Goal: Task Accomplishment & Management: Use online tool/utility

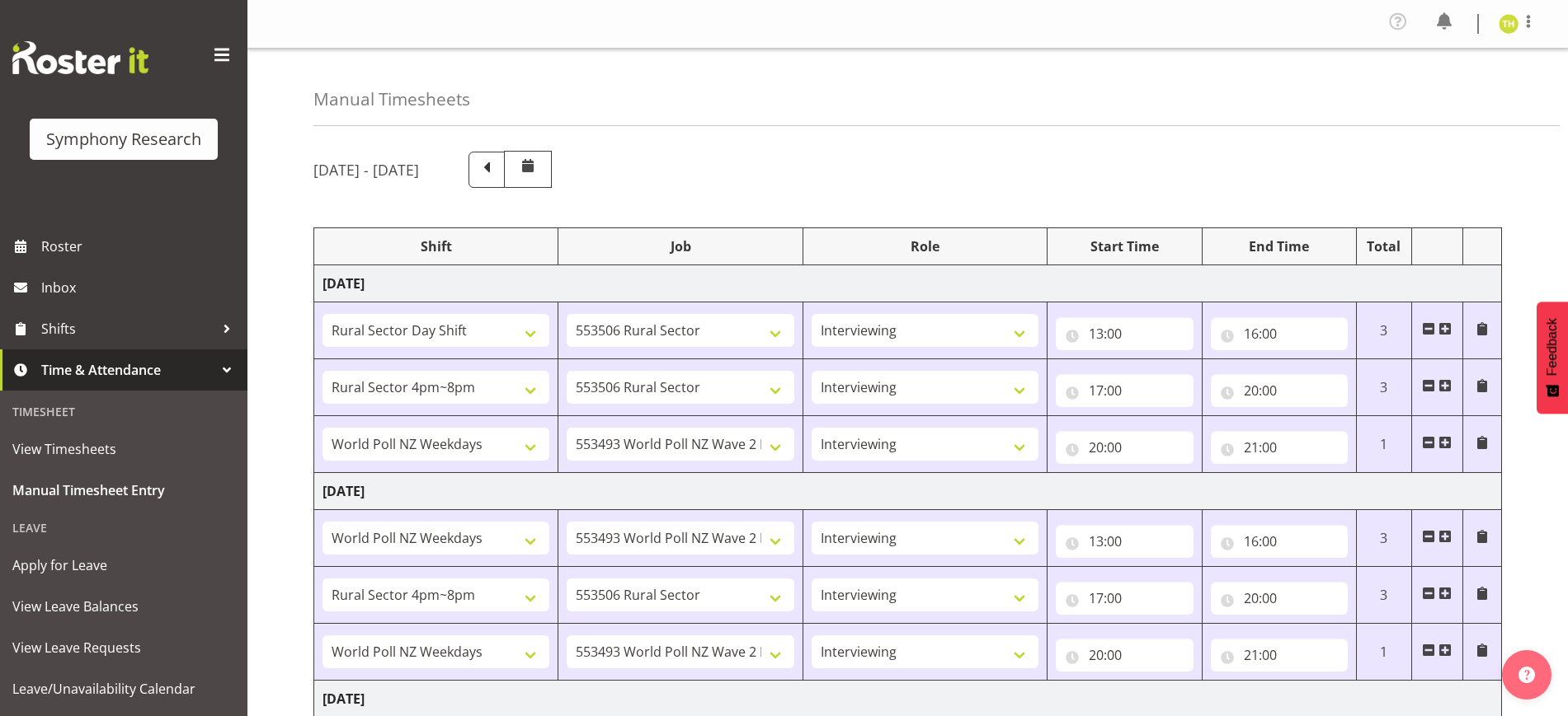
select select "81297"
select select "10587"
select select "47"
select select "81298"
select select "10587"
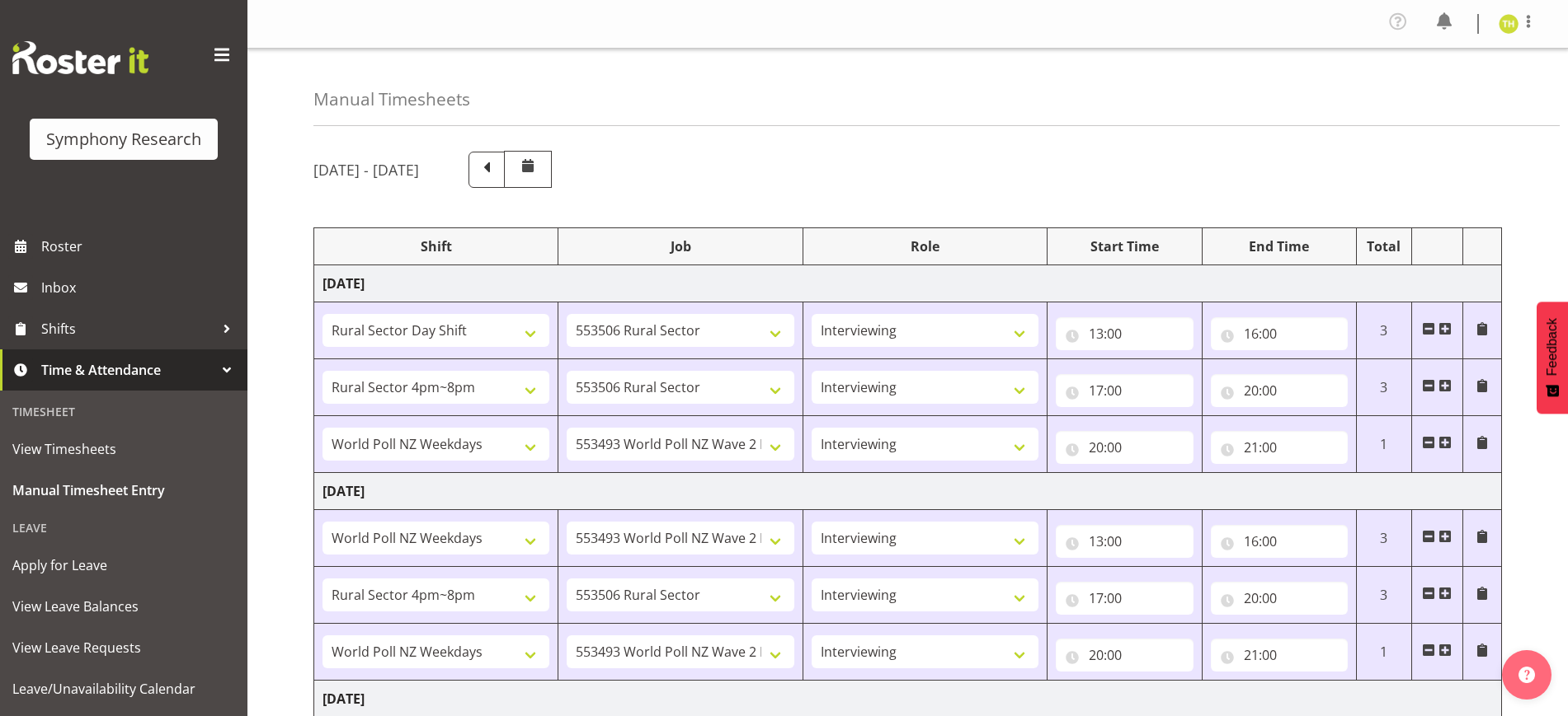
select select "47"
select select "41604"
select select "10527"
select select "47"
select select "41604"
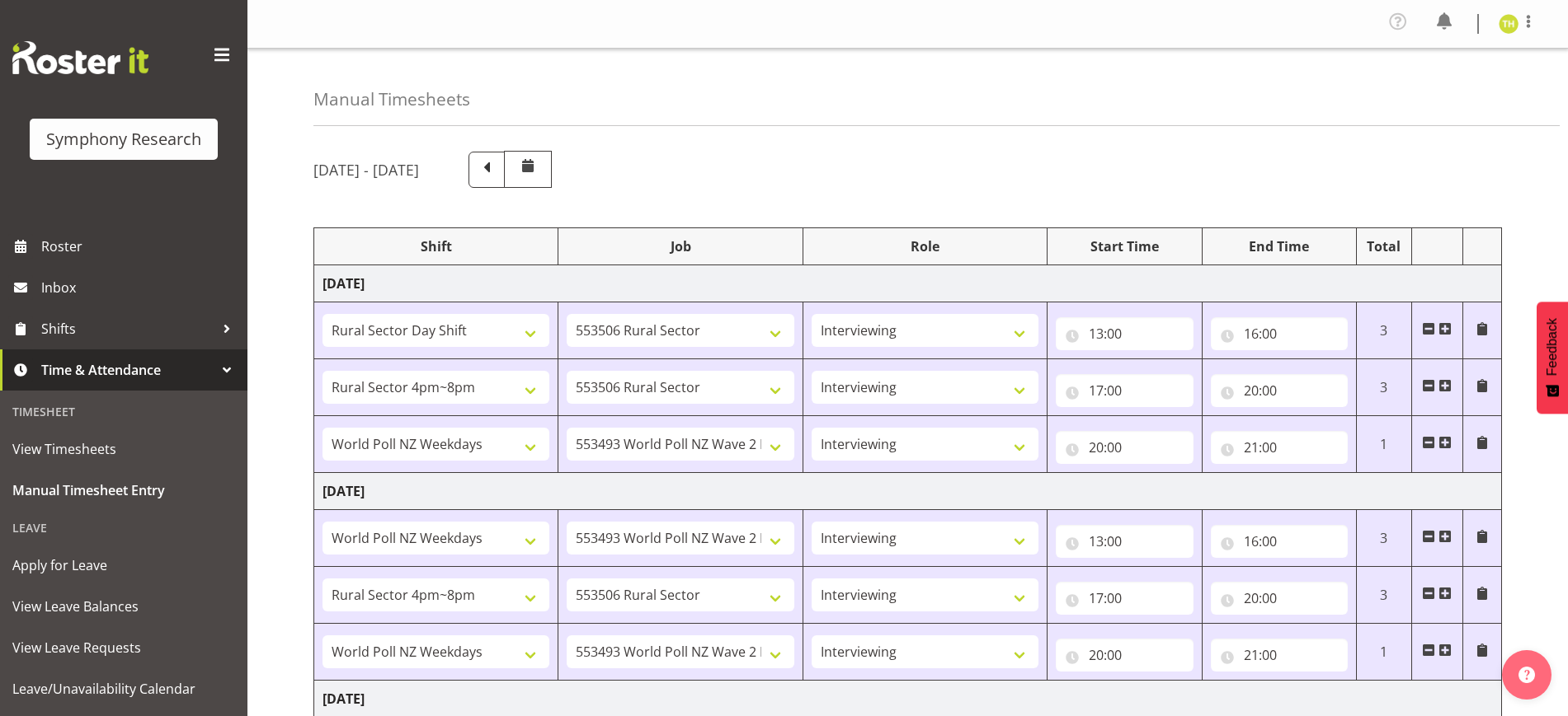
select select "10527"
select select "47"
select select "81298"
select select "10587"
select select "47"
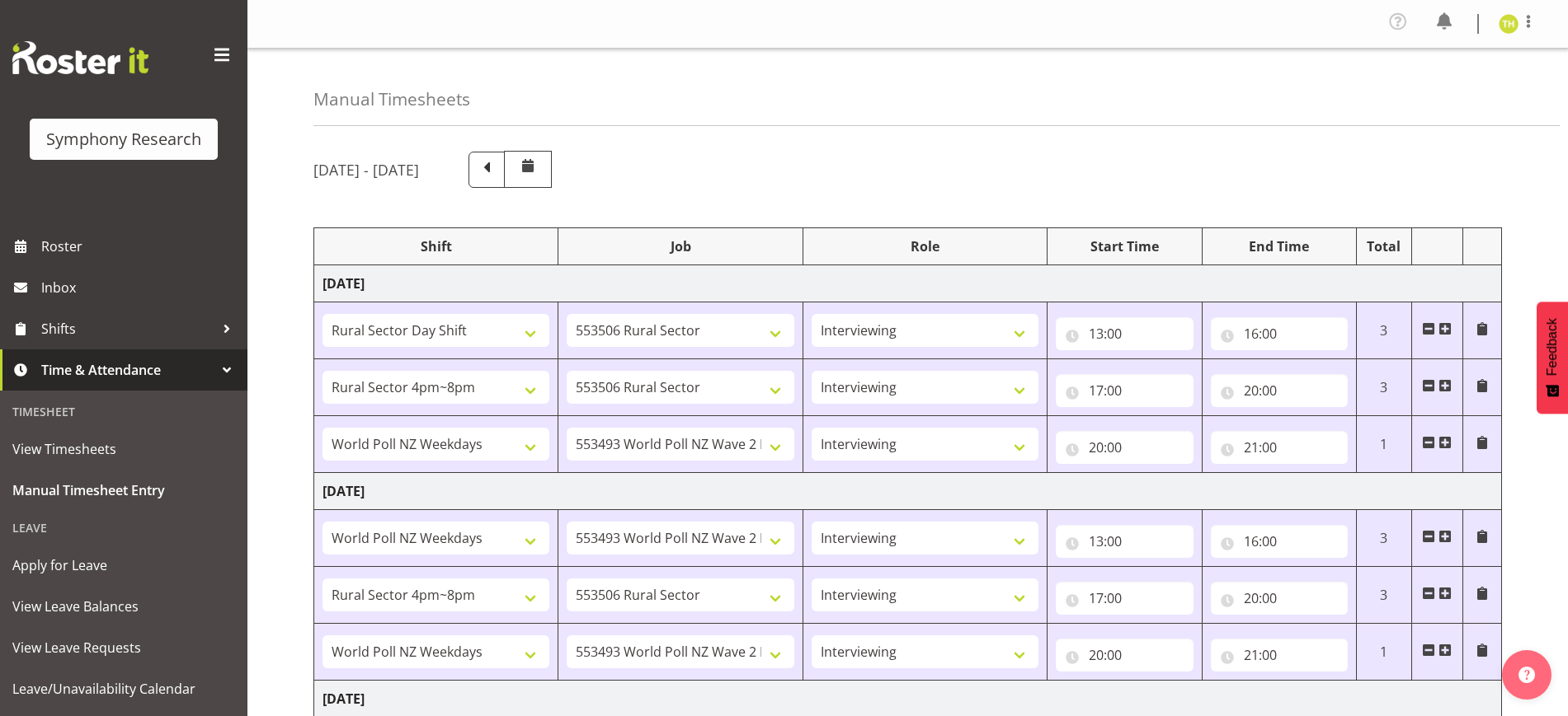
select select "41604"
select select "10527"
select select "47"
